Goal: Transaction & Acquisition: Book appointment/travel/reservation

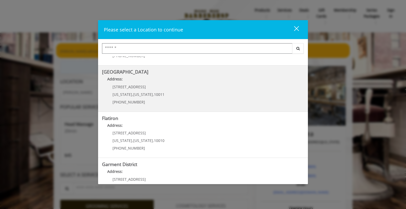
scroll to position [106, 0]
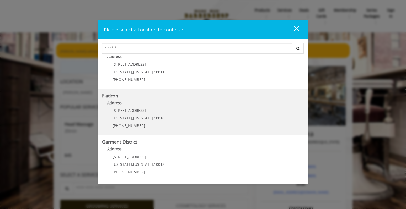
click at [179, 113] on "Flatiron Address: 10 E 23rd St New York , New York , 10010 (917) 475-1765" at bounding box center [203, 112] width 202 height 38
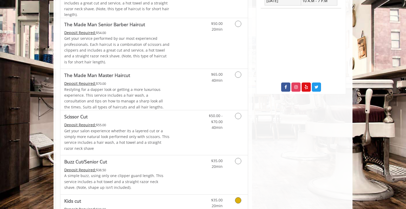
scroll to position [58, 0]
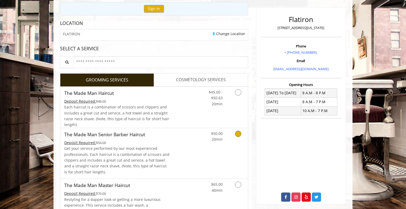
click at [236, 138] on link "Grooming services" at bounding box center [237, 135] width 13 height 14
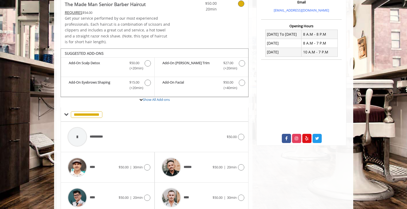
scroll to position [140, 0]
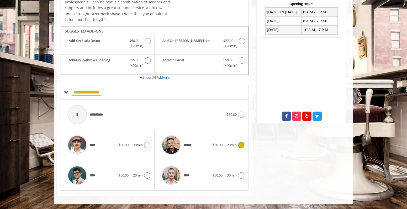
click at [241, 143] on icon at bounding box center [241, 145] width 6 height 6
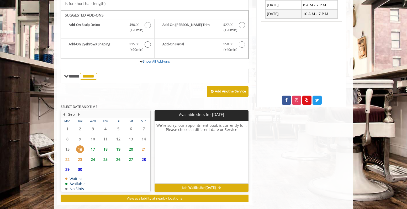
scroll to position [164, 0]
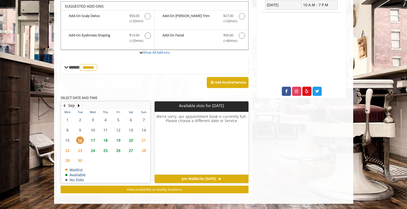
click at [93, 140] on span "17" at bounding box center [93, 141] width 8 height 8
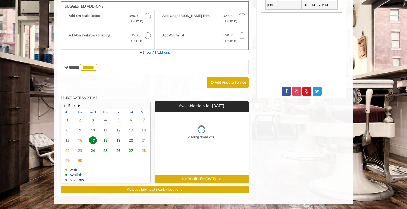
scroll to position [172, 0]
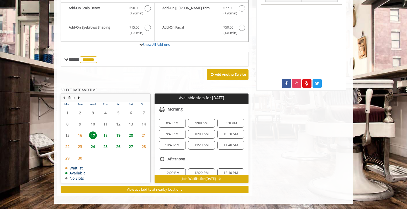
click at [81, 134] on span "16" at bounding box center [80, 136] width 8 height 8
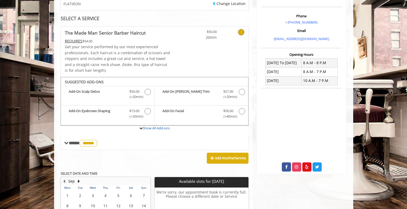
scroll to position [157, 0]
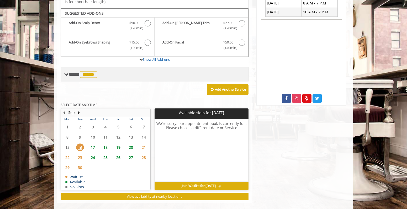
click at [74, 74] on span "**** ****** ********" at bounding box center [84, 74] width 30 height 5
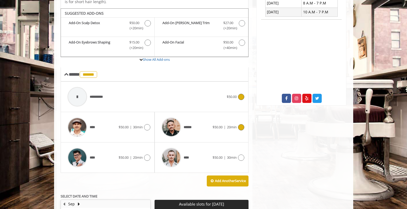
click at [244, 97] on icon at bounding box center [241, 97] width 6 height 6
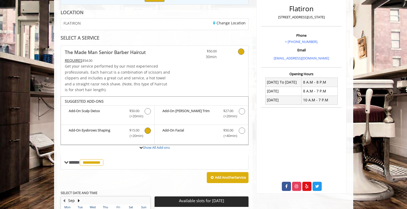
scroll to position [61, 0]
